Goal: Task Accomplishment & Management: Use online tool/utility

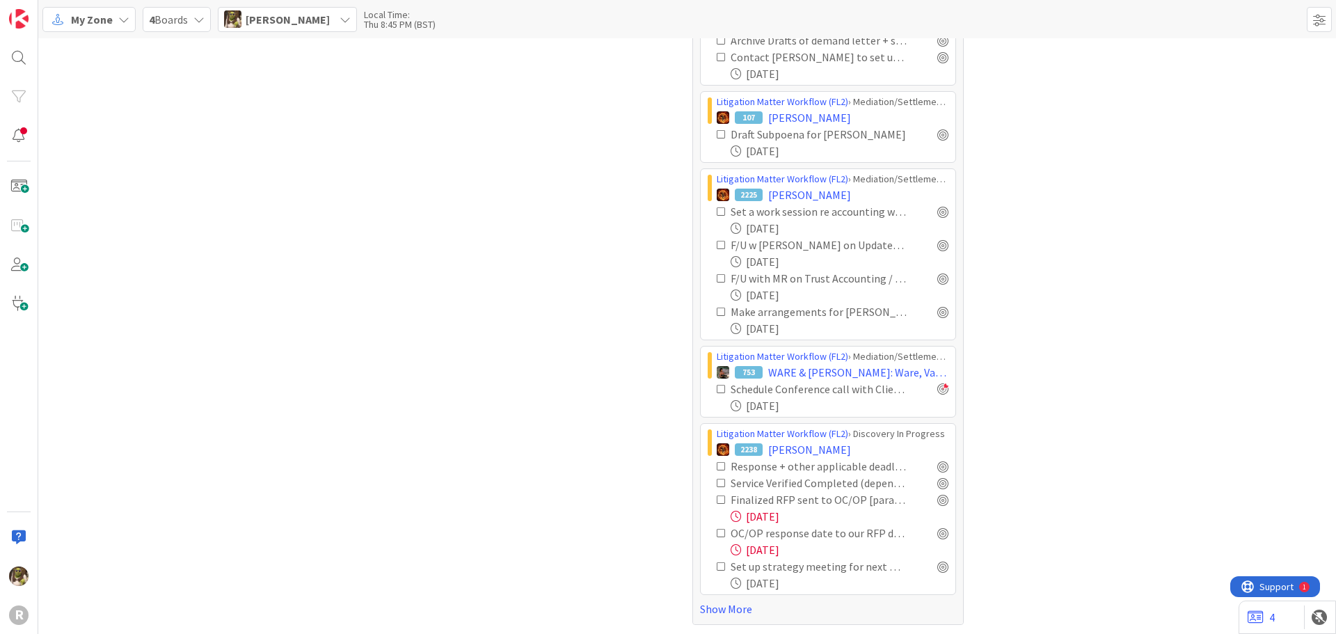
scroll to position [563, 0]
click at [737, 606] on link "Show More" at bounding box center [828, 607] width 256 height 17
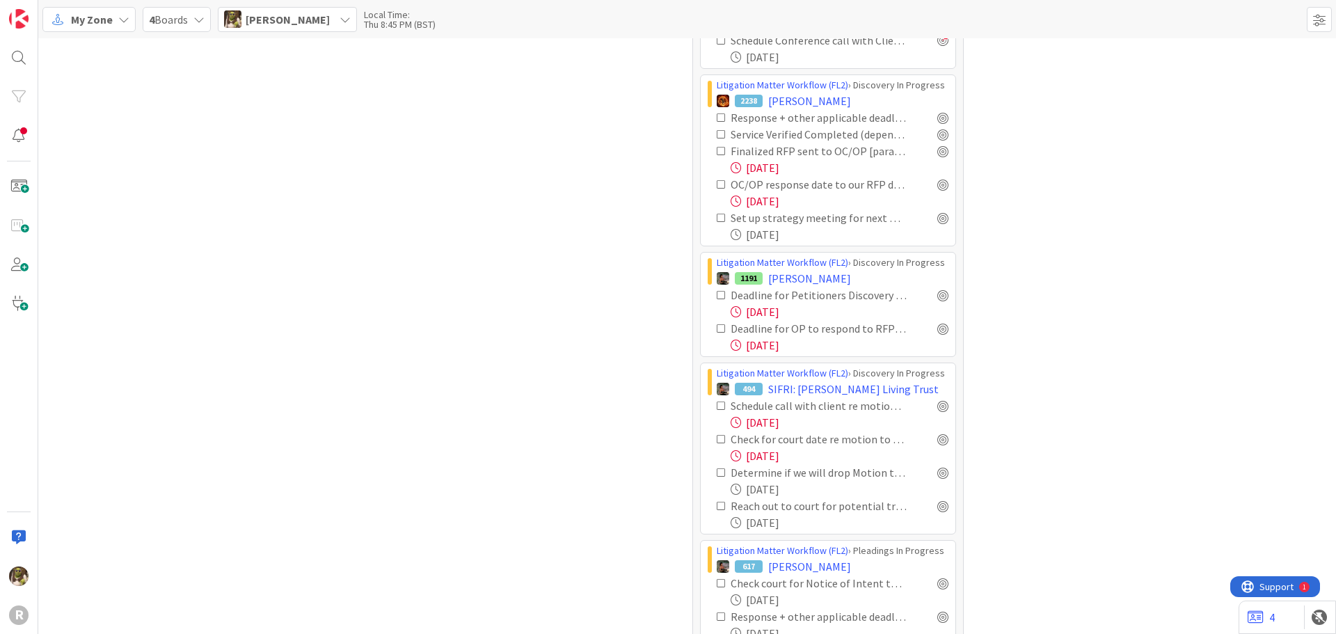
scroll to position [911, 0]
click at [937, 405] on div at bounding box center [942, 404] width 11 height 11
click at [937, 435] on div at bounding box center [942, 438] width 11 height 11
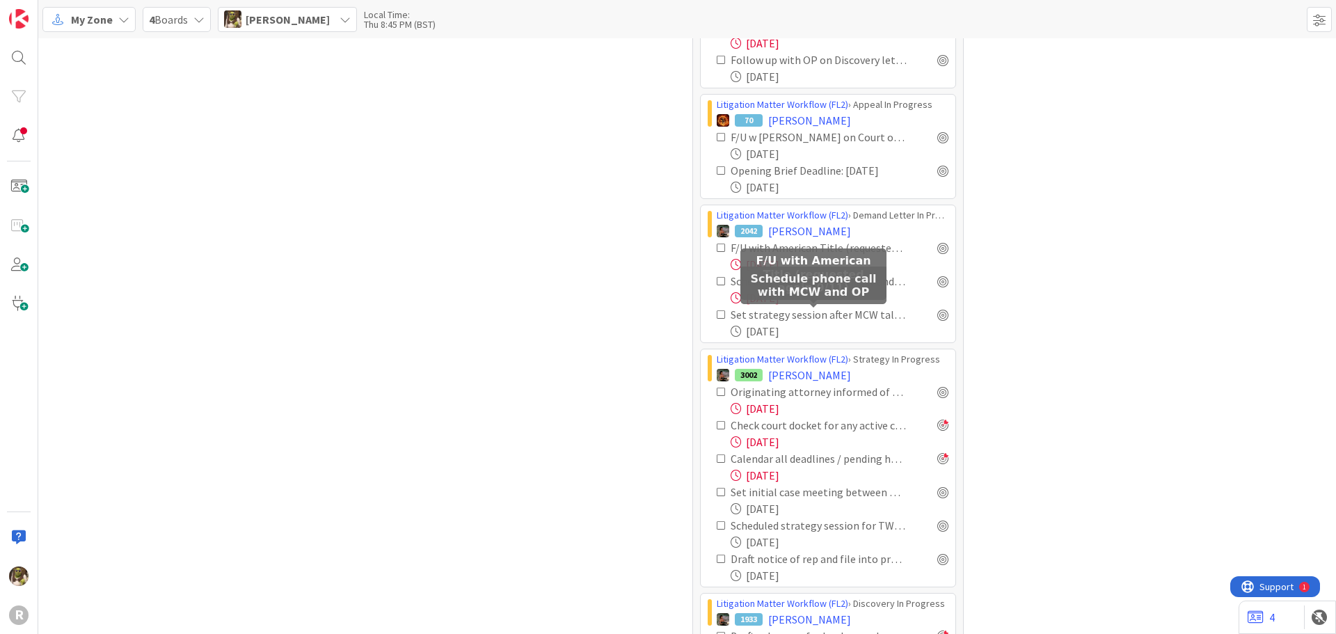
scroll to position [2232, 0]
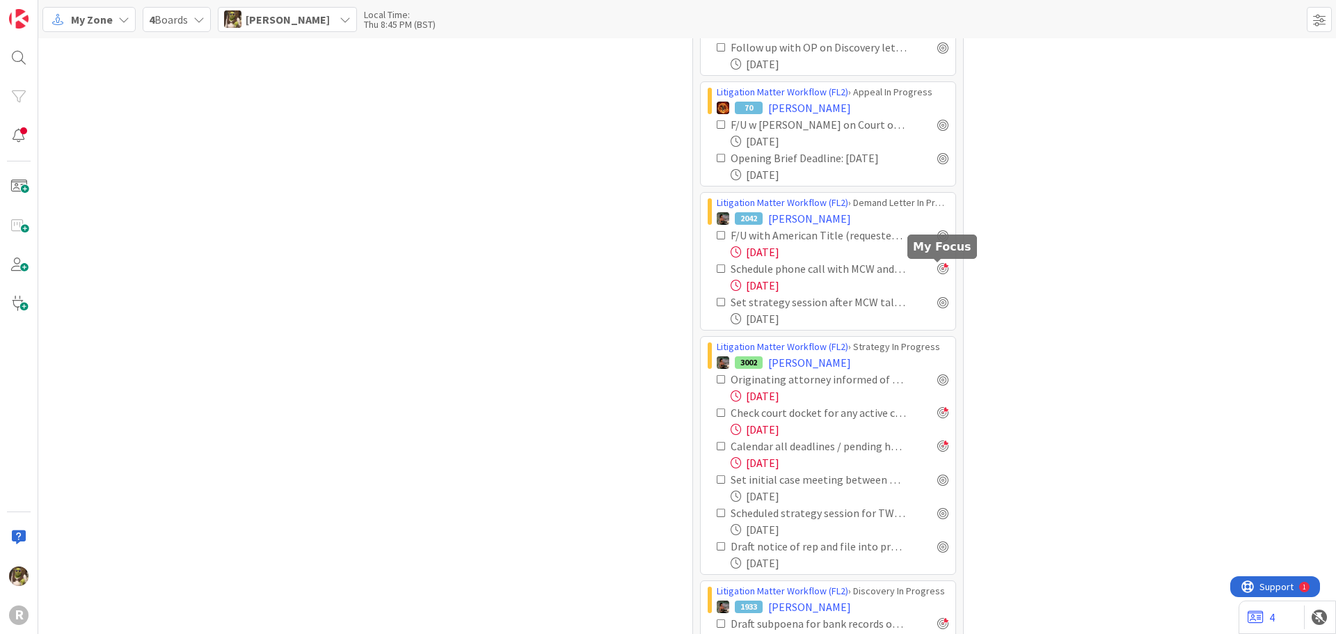
click at [937, 271] on div at bounding box center [942, 268] width 11 height 11
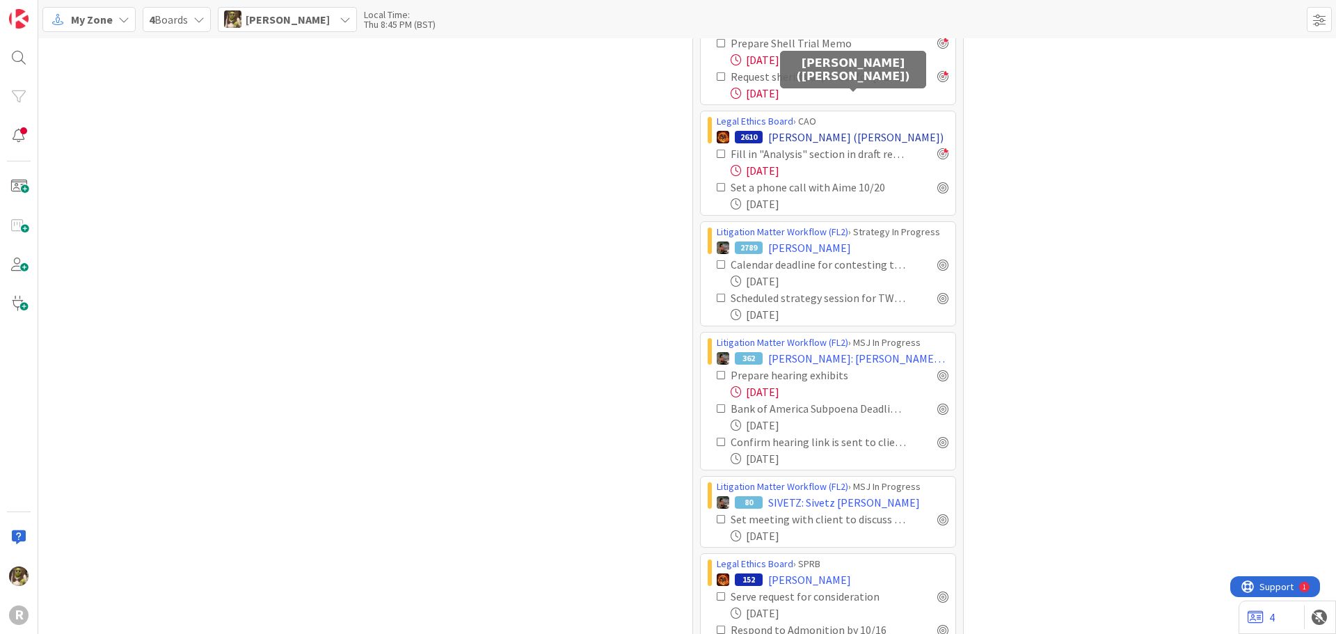
scroll to position [4389, 0]
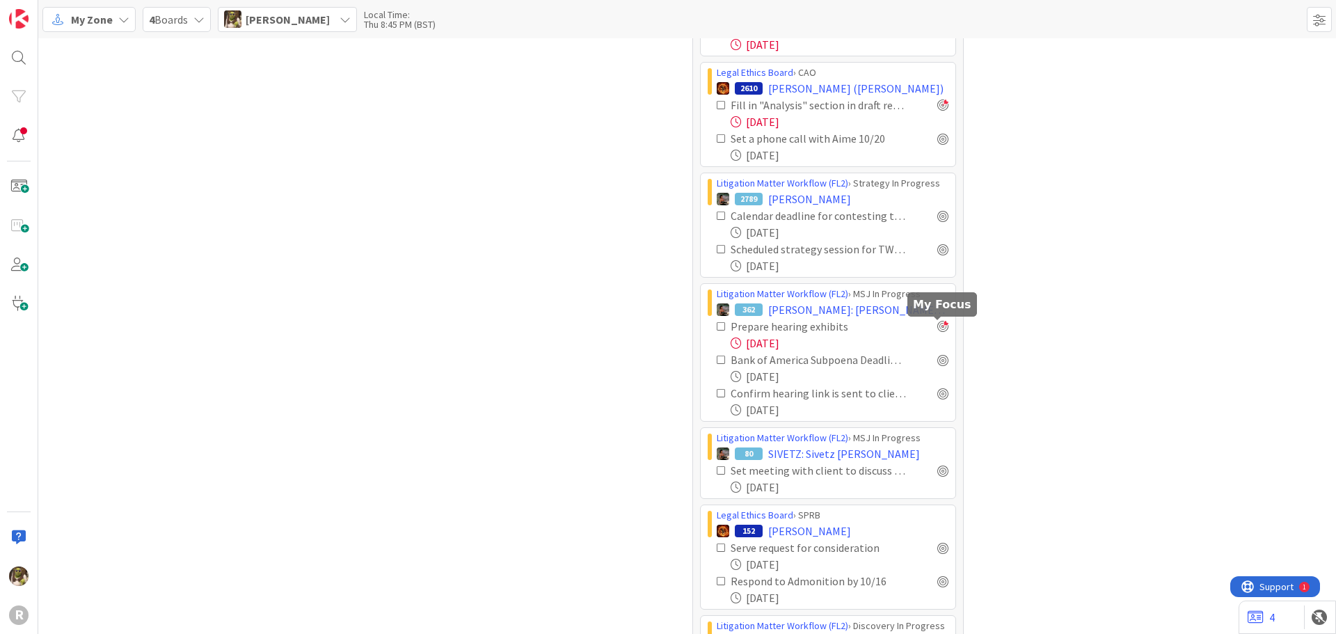
click at [937, 327] on div at bounding box center [942, 326] width 11 height 11
click at [942, 325] on div at bounding box center [942, 326] width 11 height 11
click at [939, 328] on div at bounding box center [942, 326] width 11 height 11
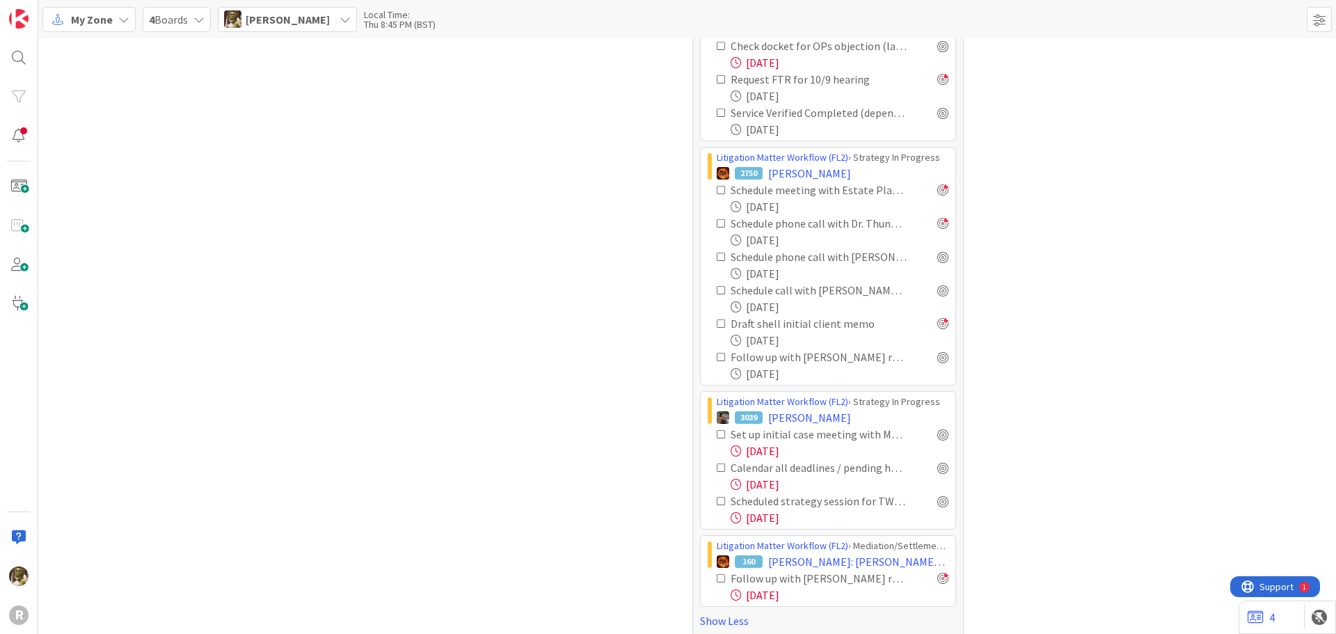
scroll to position [5191, 0]
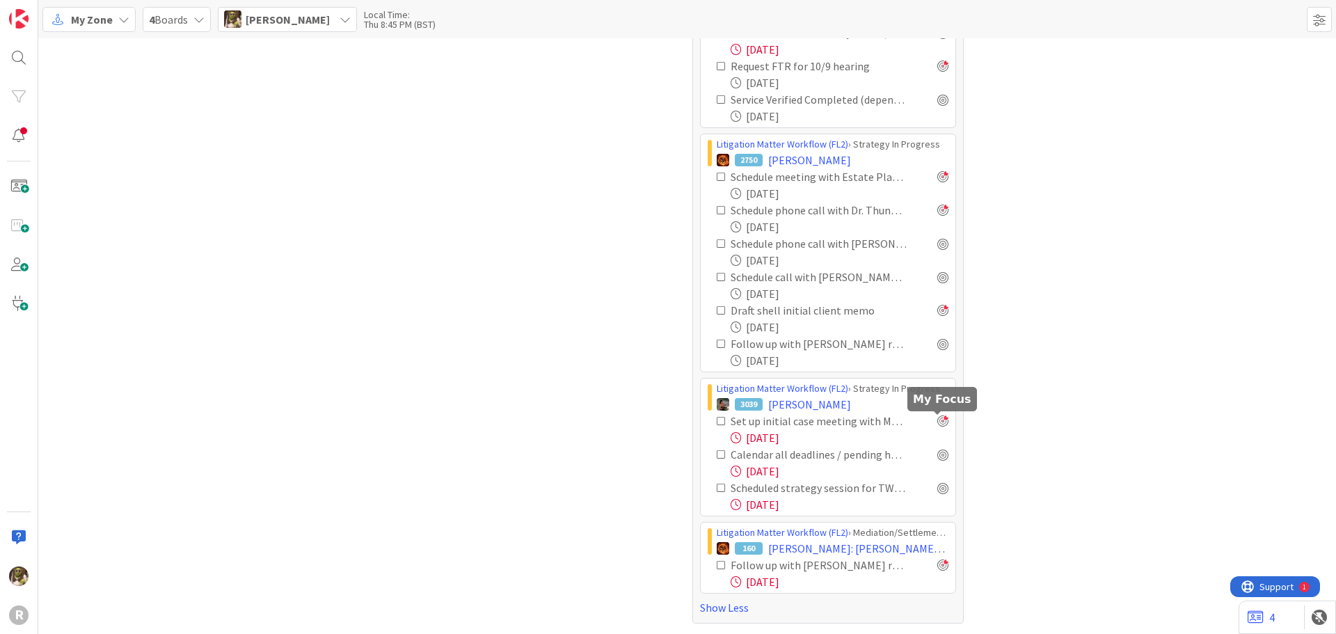
click at [940, 419] on div at bounding box center [942, 420] width 11 height 11
click at [937, 456] on div at bounding box center [942, 454] width 11 height 11
click at [937, 491] on div at bounding box center [942, 487] width 11 height 11
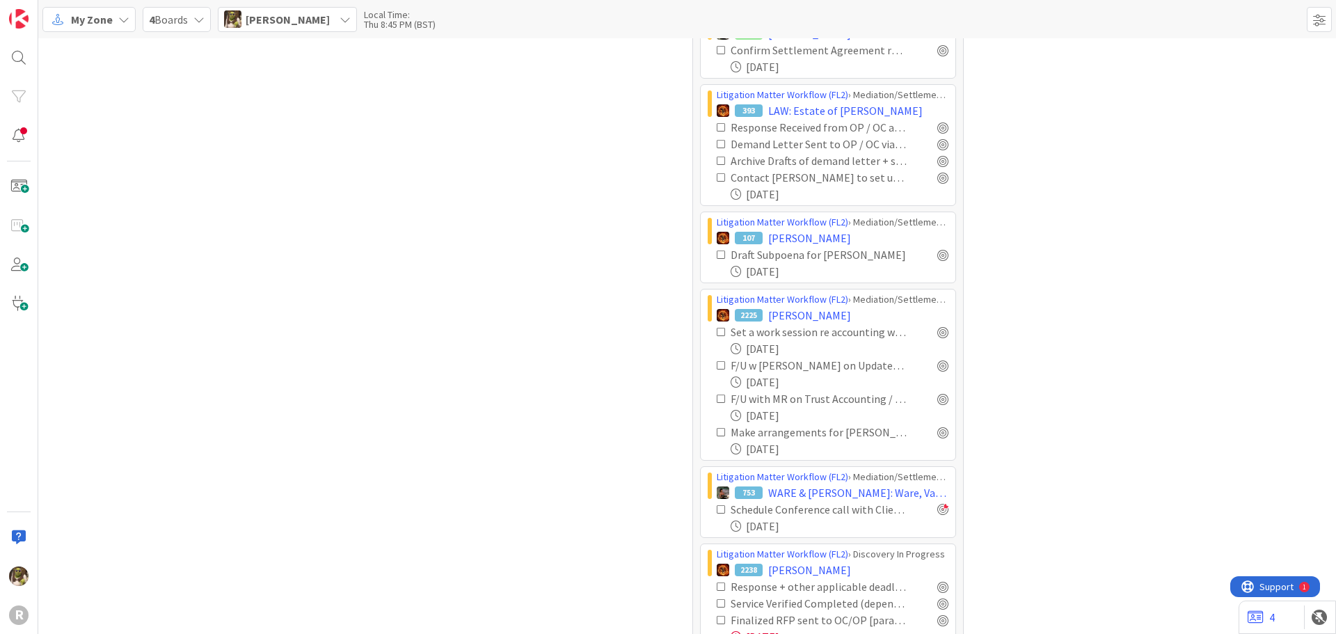
scroll to position [0, 0]
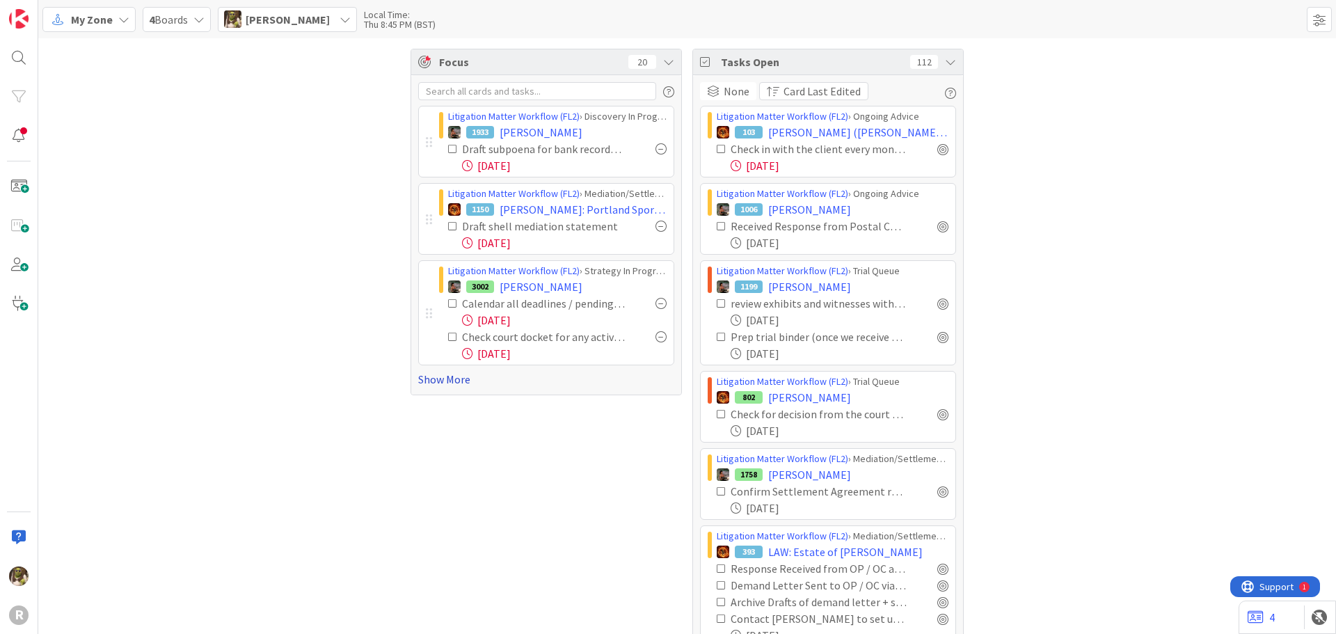
click at [446, 382] on link "Show More" at bounding box center [546, 379] width 256 height 17
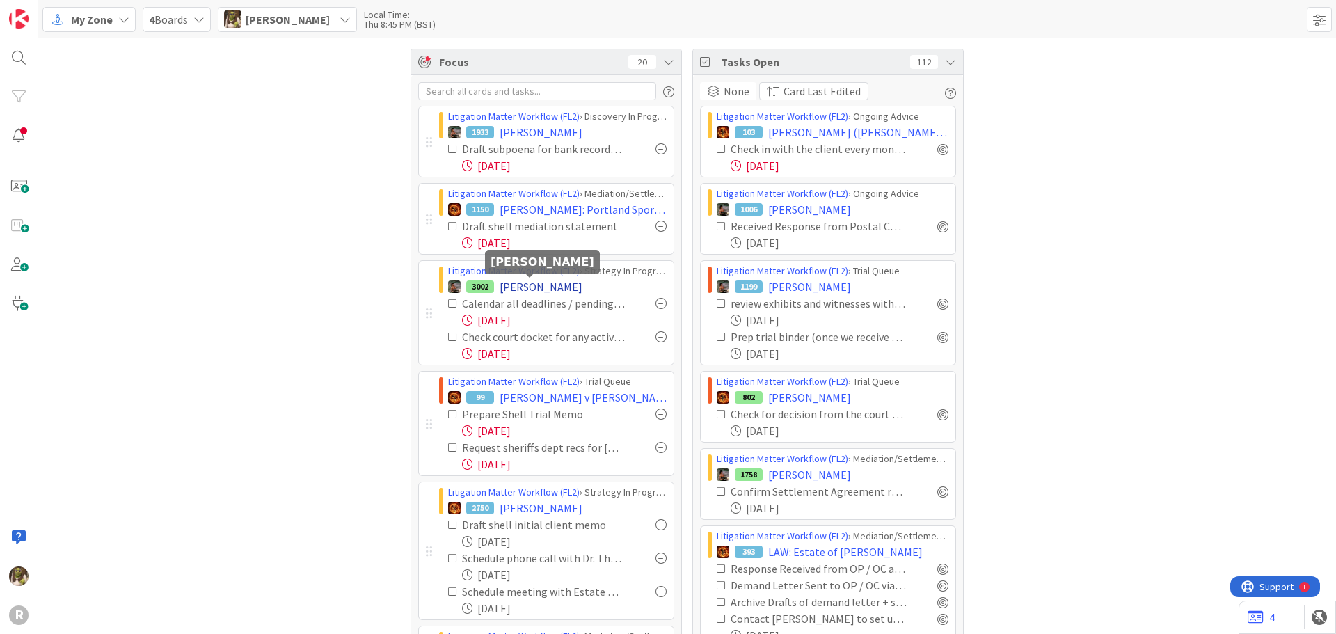
click at [561, 288] on span "[PERSON_NAME]" at bounding box center [540, 286] width 83 height 17
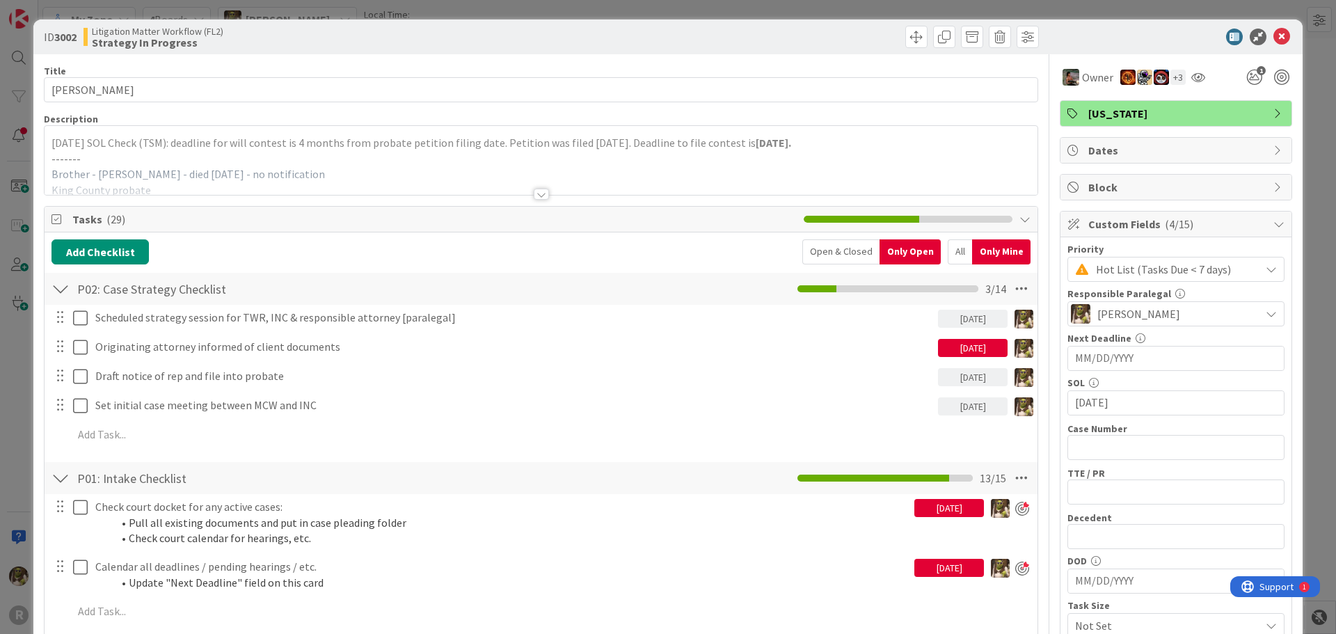
click at [538, 197] on div at bounding box center [541, 194] width 15 height 11
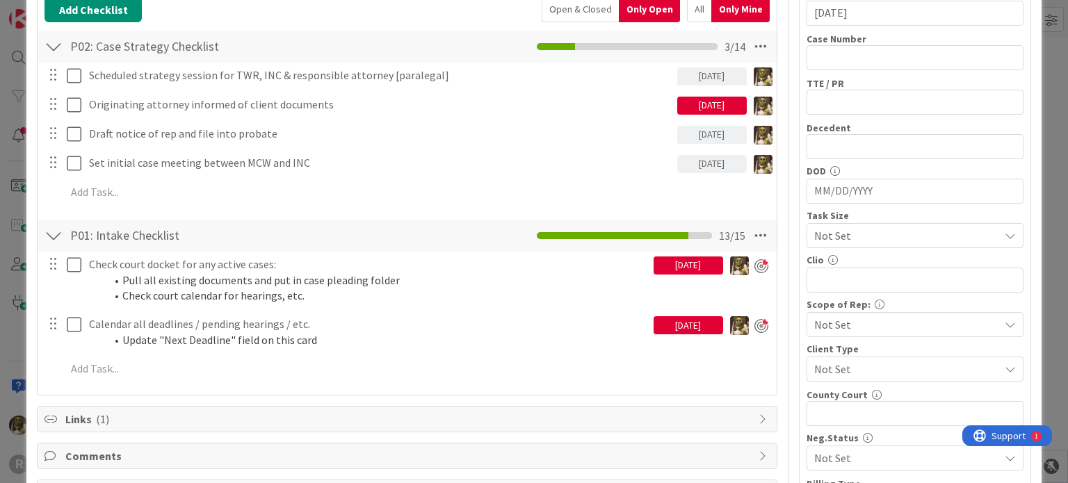
scroll to position [437, 0]
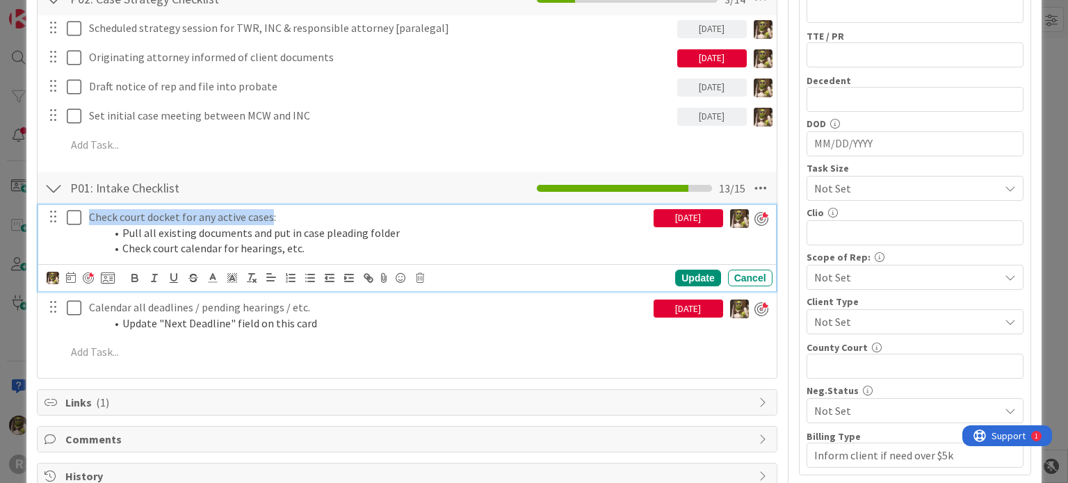
drag, startPoint x: 88, startPoint y: 215, endPoint x: 270, endPoint y: 215, distance: 182.2
click at [270, 215] on div "Check court docket for any active cases: Pull all existing documents and put in…" at bounding box center [368, 233] width 570 height 56
copy p "Check court docket for any active cases"
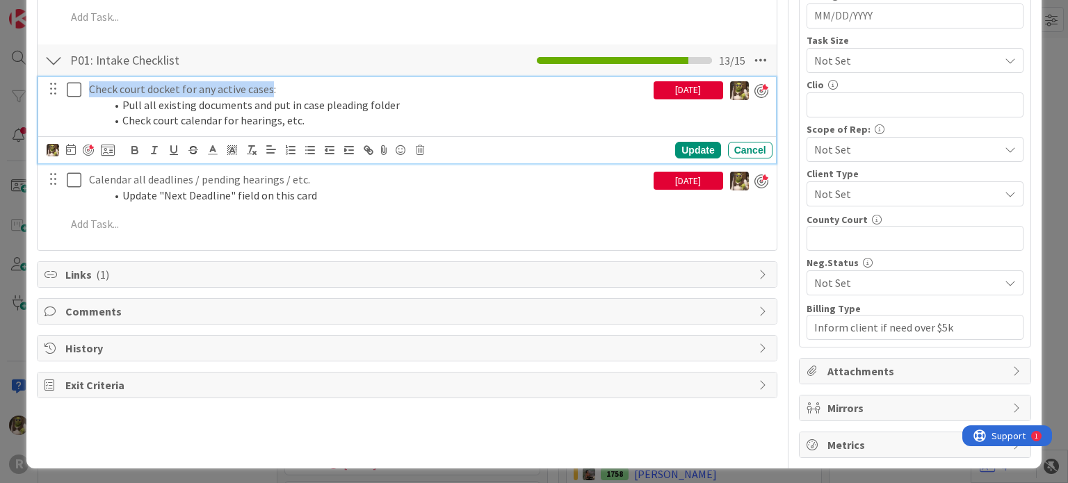
scroll to position [0, 0]
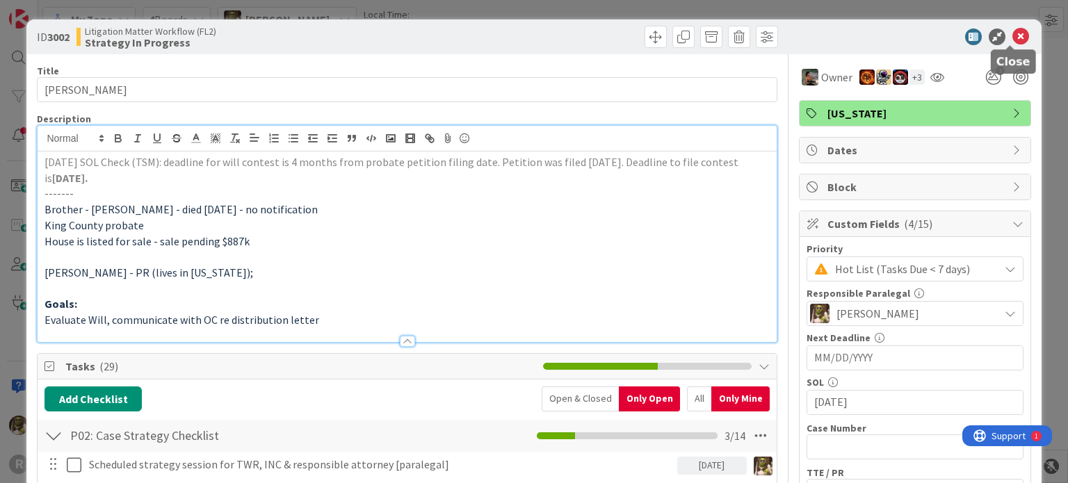
click at [1013, 38] on icon at bounding box center [1021, 37] width 17 height 17
